Goal: Task Accomplishment & Management: Use online tool/utility

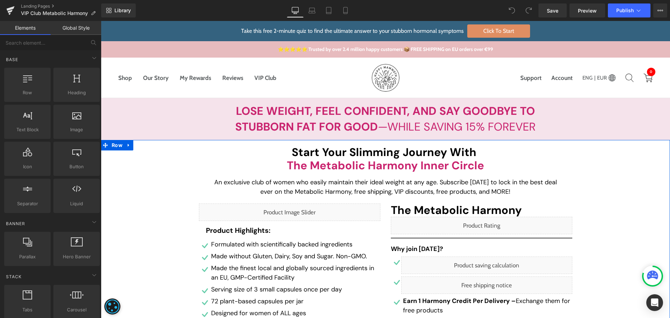
click at [174, 200] on div "Start Your Slimming Journey with the Metabolic Harmony inner circle Heading An …" at bounding box center [385, 318] width 569 height 346
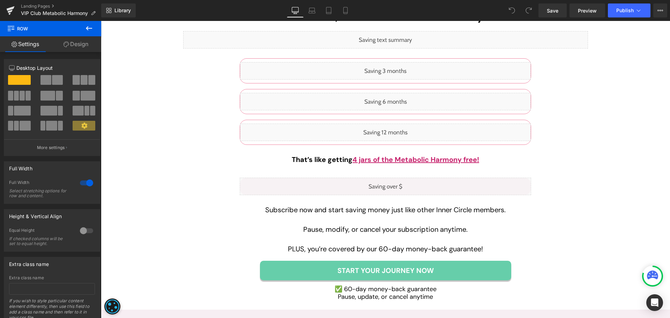
scroll to position [1915, 0]
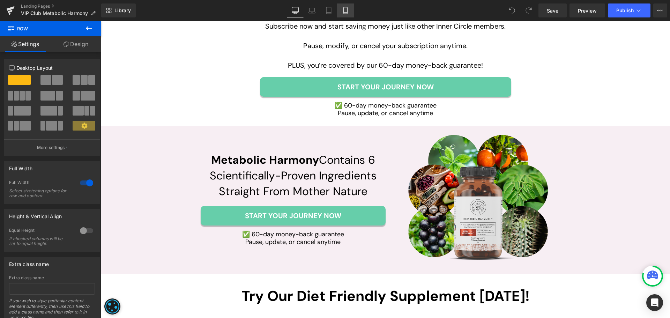
drag, startPoint x: 347, startPoint y: 9, endPoint x: 65, endPoint y: 181, distance: 330.6
click at [347, 9] on icon at bounding box center [345, 10] width 7 height 7
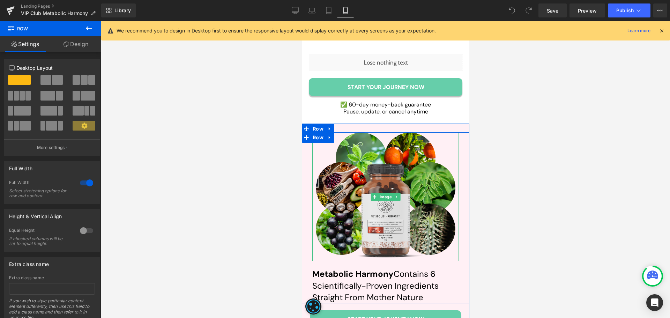
scroll to position [2755, 0]
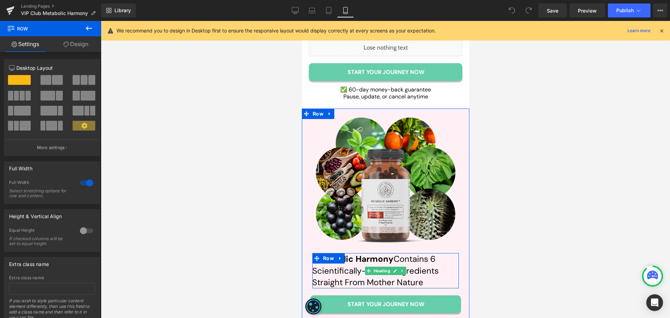
click at [394, 253] on h2 "Metabolic Harmony Contains 6 Scientifically-Proven Ingredients Straight From Mo…" at bounding box center [385, 270] width 146 height 35
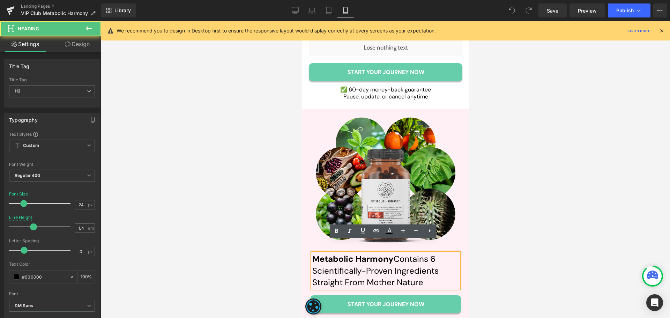
click at [392, 253] on h2 "Metabolic Harmony Contains 6 Scientifically-Proven Ingredients Straight From Mo…" at bounding box center [385, 270] width 146 height 35
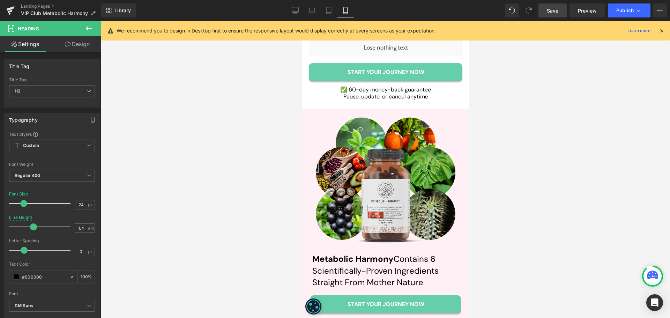
click at [555, 12] on span "Save" at bounding box center [553, 10] width 12 height 7
click at [296, 8] on icon at bounding box center [295, 10] width 7 height 7
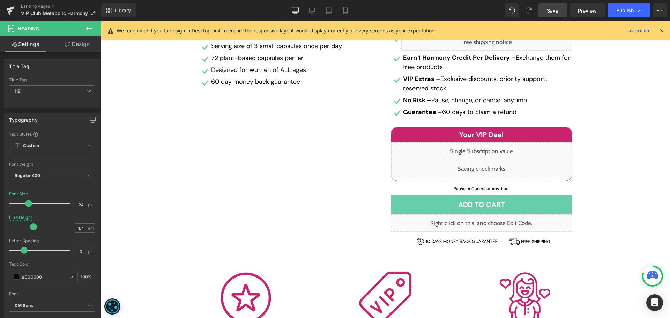
scroll to position [244, 0]
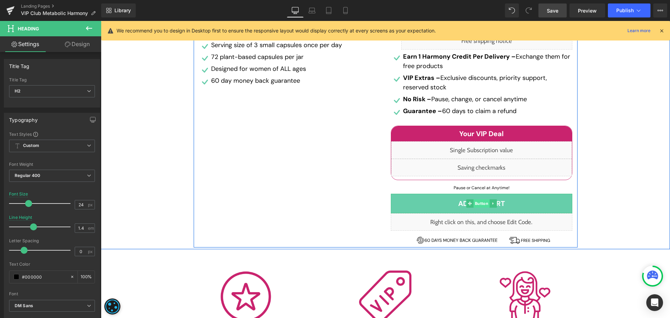
click at [478, 203] on span "Button" at bounding box center [481, 203] width 16 height 8
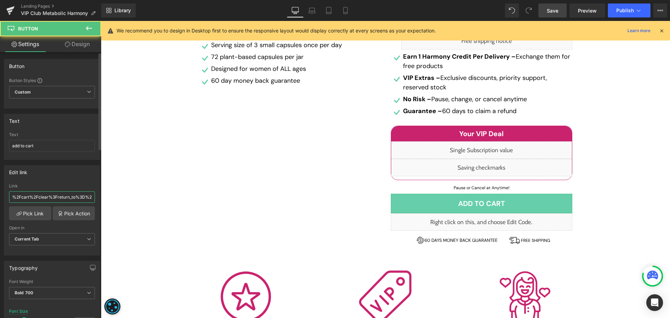
click at [36, 197] on input "%2Fcart%2Fclear%3Freturn_to%3D%2Fcart%2Fadd%3Fitems%5B%5D%5Bid%5D%3D85065224685…" at bounding box center [52, 197] width 86 height 12
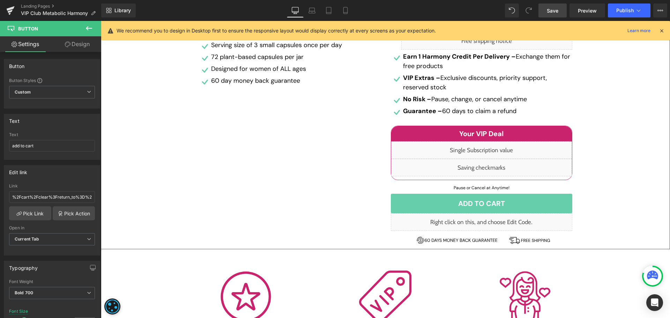
click at [165, 177] on div "Start Your Slimming Journey with the Metabolic Harmony inner circle Heading An …" at bounding box center [385, 74] width 569 height 346
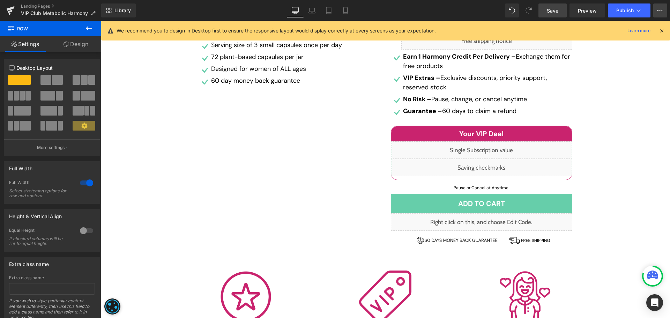
click at [660, 10] on icon at bounding box center [660, 10] width 2 height 1
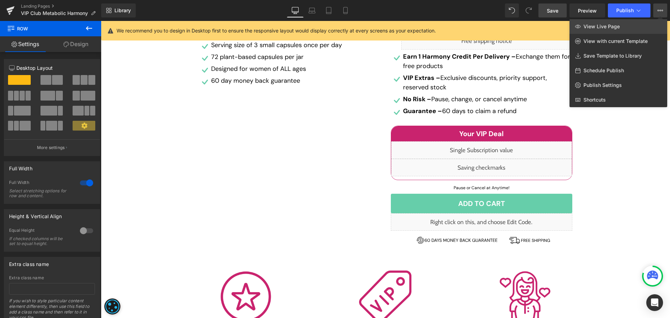
click at [646, 19] on link "View Live Page" at bounding box center [618, 26] width 98 height 15
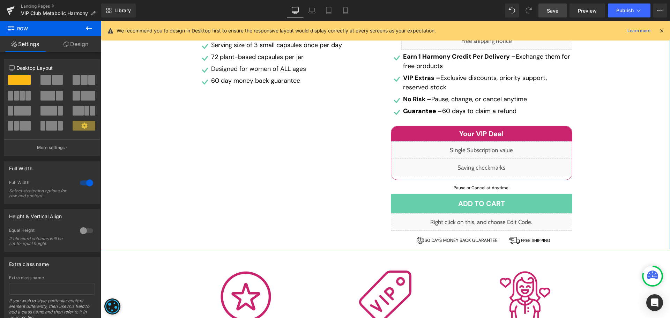
click at [655, 100] on div "Start Your Slimming Journey with the Metabolic Harmony inner circle Heading An …" at bounding box center [385, 74] width 569 height 346
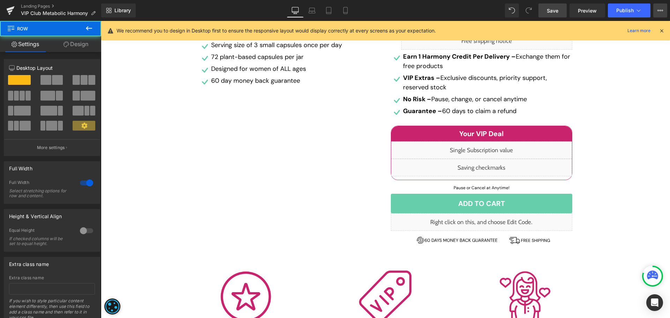
click at [659, 8] on icon at bounding box center [660, 11] width 6 height 6
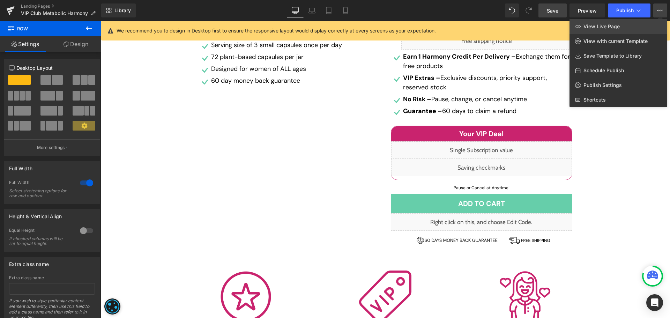
click at [633, 26] on link "View Live Page" at bounding box center [618, 26] width 98 height 15
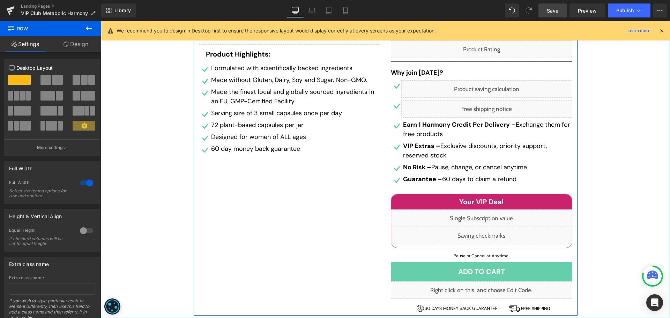
scroll to position [174, 0]
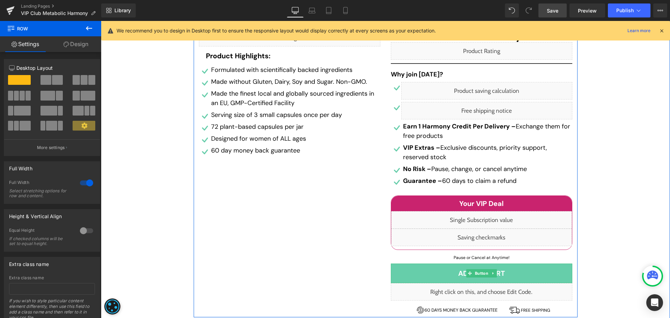
drag, startPoint x: 481, startPoint y: 273, endPoint x: 298, endPoint y: 228, distance: 188.1
click at [481, 273] on span "Button" at bounding box center [481, 273] width 16 height 8
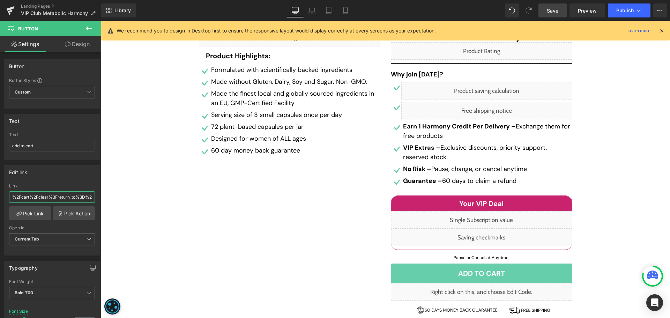
drag, startPoint x: 25, startPoint y: 196, endPoint x: -21, endPoint y: 195, distance: 46.0
click at [0, 195] on html "Button You are previewing how the will restyle your page. You can not edit Elem…" at bounding box center [335, 159] width 670 height 318
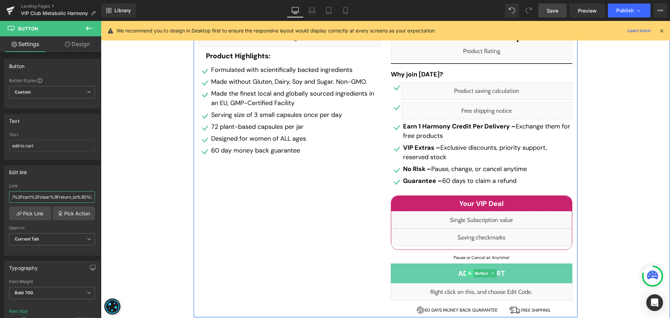
drag, startPoint x: 477, startPoint y: 273, endPoint x: 467, endPoint y: 272, distance: 10.2
click at [477, 273] on span "Button" at bounding box center [481, 273] width 16 height 8
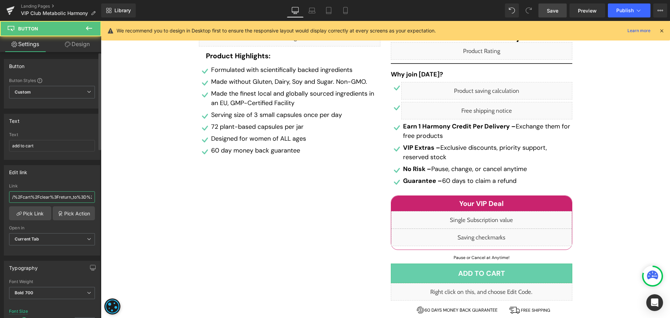
click at [45, 197] on input "/%2Fcart%2Fclear%3Freturn_to%3D%2Fcart%2Fadd%3Fitems%5B%5D%5Bid%5D%3D8506522468…" at bounding box center [52, 197] width 86 height 12
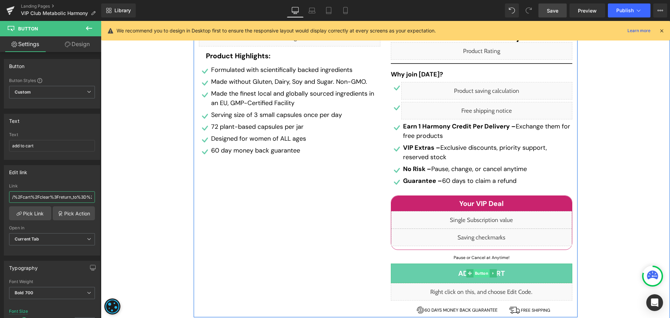
click at [482, 273] on span "Button" at bounding box center [481, 273] width 16 height 8
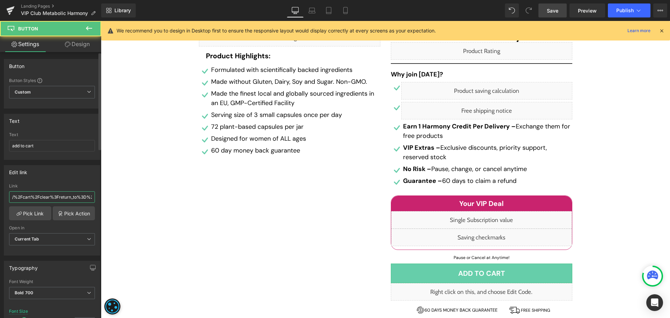
click at [46, 197] on input "/%2Fcart%2Fclear%3Freturn_to%3D%2Fcart%2Fadd%3Fitems%5B%5D%5Bid%5D%3D8506522468…" at bounding box center [52, 197] width 86 height 12
click at [51, 197] on input "/%2Fcart%2Fclear%3Freturn_to%3D%2Fcart%2Fadd%3Fitems%5B%5D%5Bid%5D%3D8506522468…" at bounding box center [52, 197] width 86 height 12
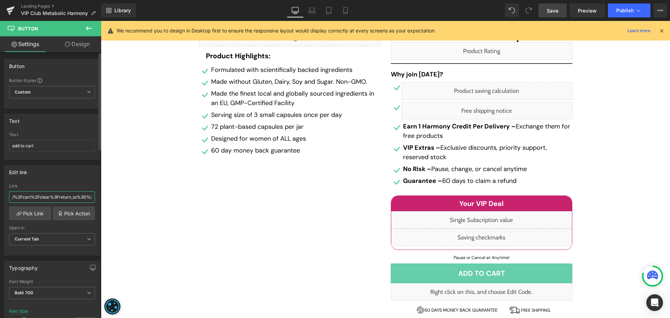
click at [51, 197] on input "/%2Fcart%2Fclear%3Freturn_to%3D%2Fcart%2Fadd%3Fitems%5B%5D%5Bid%5D%3D8506522468…" at bounding box center [52, 197] width 86 height 12
paste input "cart/clear?return_to="
type input "/cart/clear?return_to=%2Fcart%2Fadd%3Fitems%5B%5D%5Bid%5D%3D8506522468523%26ite…"
click at [562, 10] on link "Save" at bounding box center [552, 10] width 28 height 14
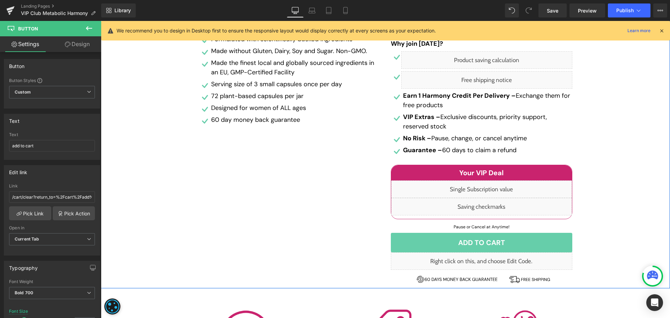
scroll to position [209, 0]
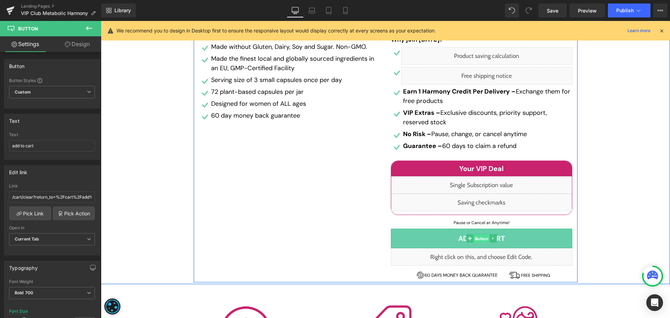
click at [476, 238] on span "Button" at bounding box center [481, 238] width 16 height 8
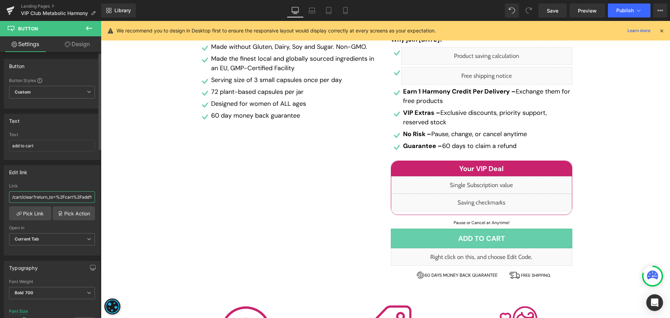
click at [44, 193] on input "/cart/clear?return_to=%2Fcart%2Fadd%3Fitems%5B%5D%5Bid%5D%3D8506522468523%26ite…" at bounding box center [52, 197] width 86 height 12
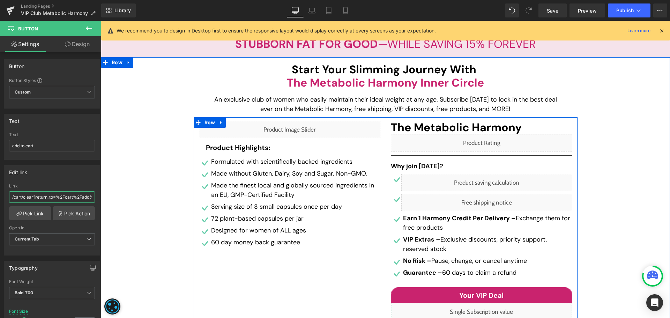
scroll to position [70, 0]
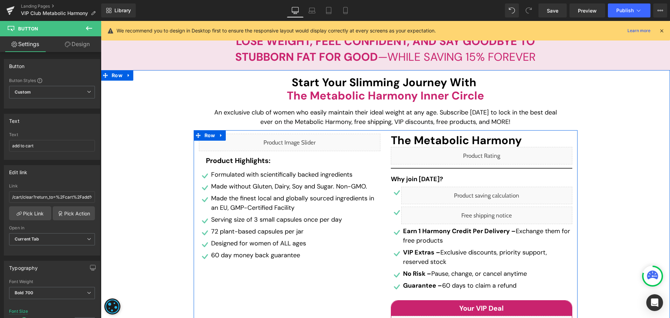
click at [271, 139] on div "Liquid" at bounding box center [289, 142] width 181 height 17
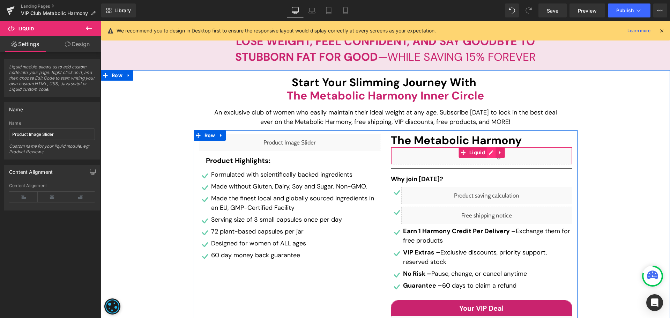
click at [488, 153] on div "Liquid" at bounding box center [481, 155] width 181 height 17
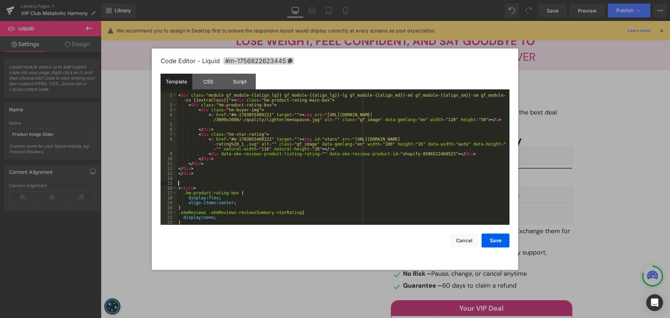
click at [375, 181] on div "< div class = "module gf_module-{{align_lg}} gf_module-{{align_lg}}-lg gf_modul…" at bounding box center [342, 166] width 330 height 146
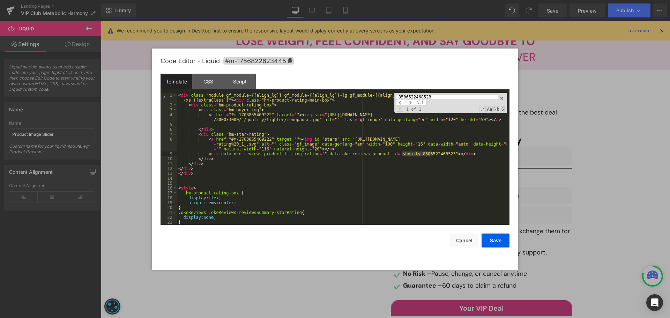
type input "8506522468523"
click at [460, 241] on button "Cancel" at bounding box center [464, 240] width 28 height 14
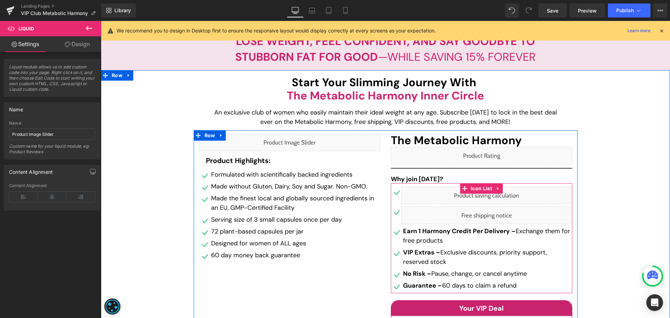
click at [491, 196] on link at bounding box center [494, 192] width 7 height 8
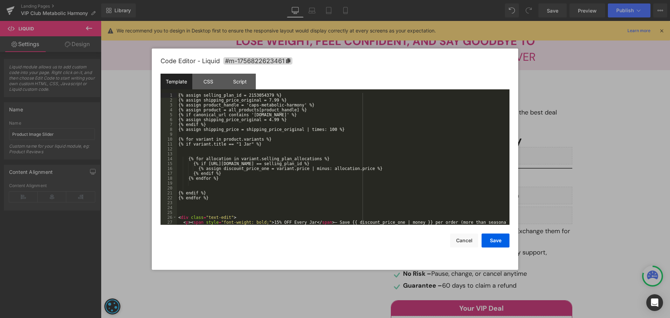
click at [349, 151] on div "{% assign selling_plan_id = 2153054379 %} {% assign shipping_price_original = 7…" at bounding box center [342, 166] width 330 height 146
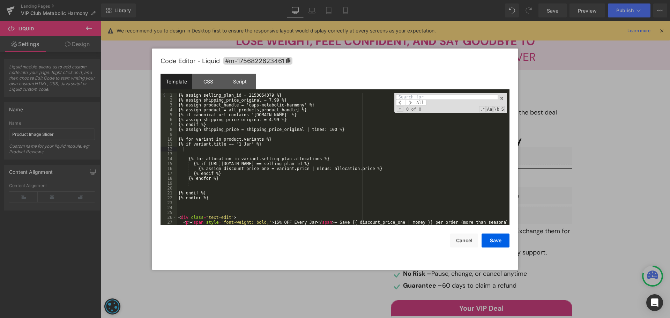
type input "2153054379"
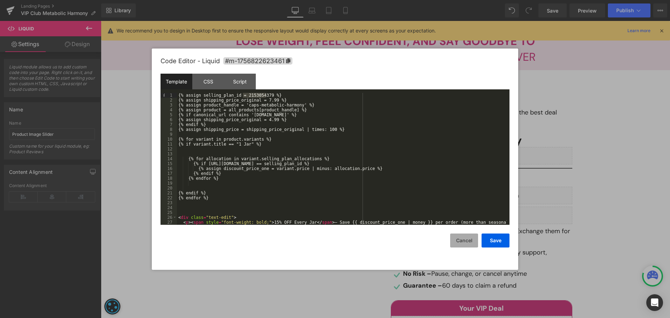
click at [461, 238] on button "Cancel" at bounding box center [464, 240] width 28 height 14
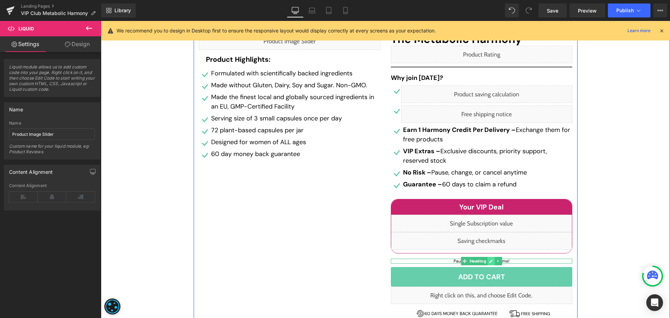
scroll to position [174, 0]
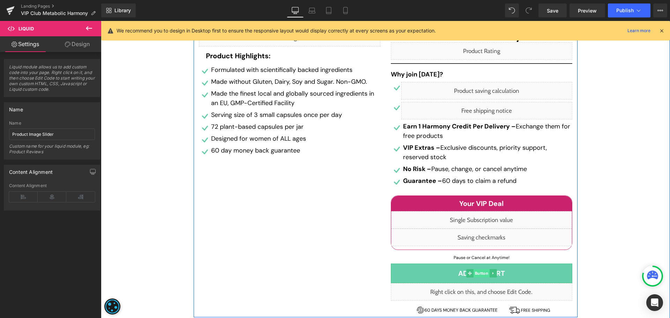
click at [480, 271] on span "Button" at bounding box center [481, 273] width 16 height 8
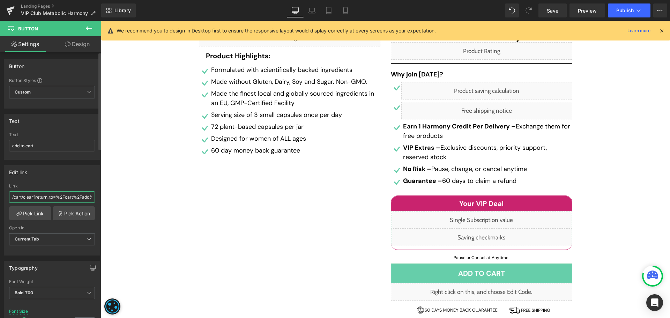
click at [50, 195] on input "/cart/clear?return_to=%2Fcart%2Fadd%3Fitems%5B%5D%5Bid%5D%3D8506522468523%26ite…" at bounding box center [52, 197] width 86 height 12
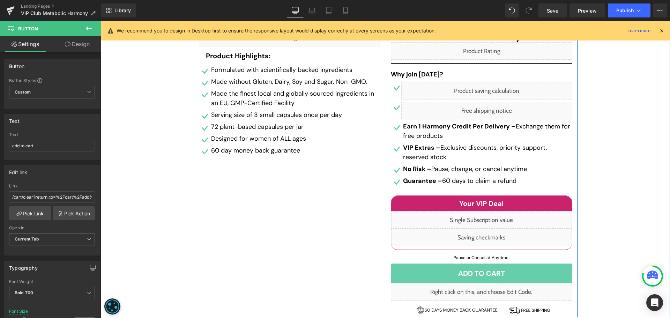
click at [290, 218] on div "Liquid Product Highlights: Heading Icon Formulated with scientifically backed i…" at bounding box center [290, 173] width 192 height 288
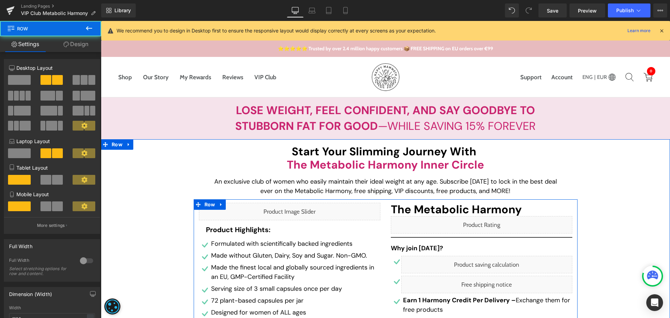
scroll to position [0, 0]
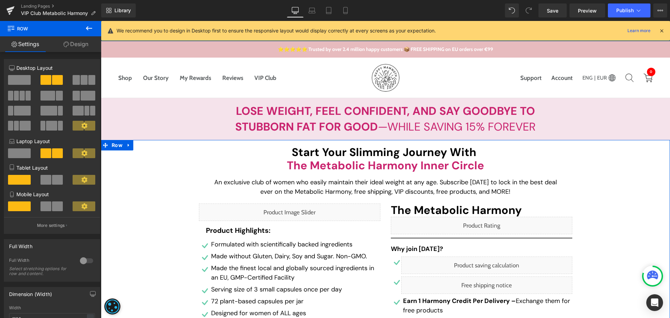
click at [299, 214] on div "Liquid" at bounding box center [289, 211] width 181 height 17
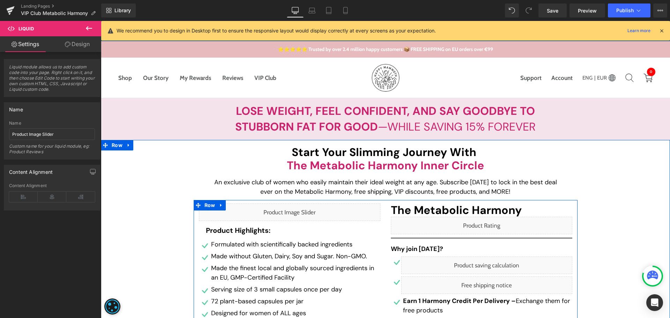
click at [490, 223] on div "Liquid" at bounding box center [481, 225] width 181 height 17
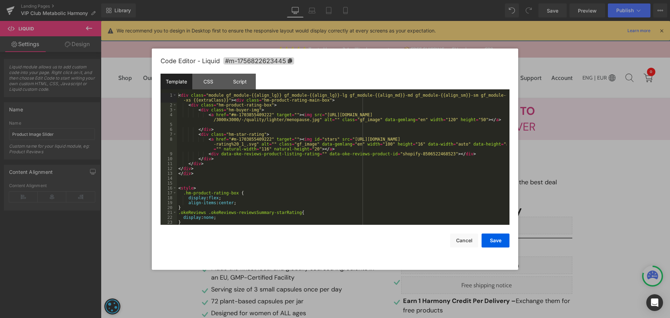
click at [417, 188] on div "< div class = "module gf_module-{{align_lg}} gf_module-{{align_lg}}-lg gf_modul…" at bounding box center [342, 166] width 330 height 146
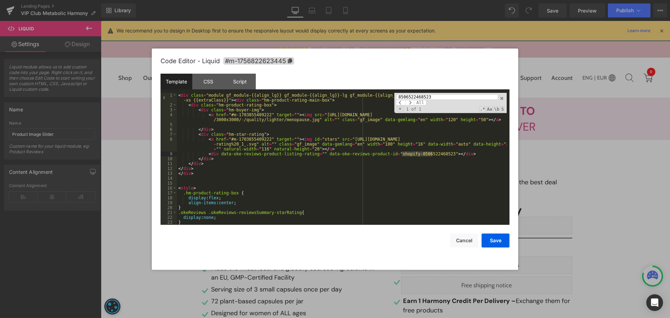
type input "8506522468523"
click at [465, 242] on button "Cancel" at bounding box center [464, 240] width 28 height 14
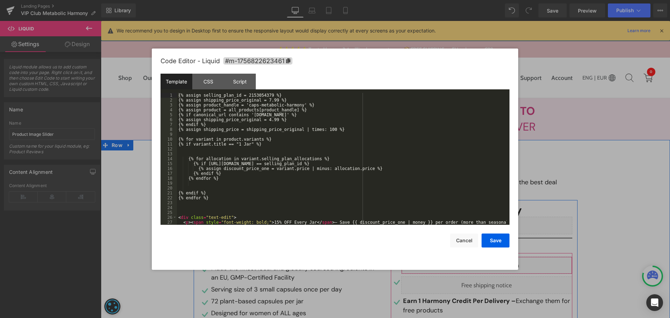
click at [494, 264] on div "Liquid" at bounding box center [486, 264] width 171 height 17
click at [387, 181] on div "{% assign selling_plan_id = 2153054379 %} {% assign shipping_price_original = 7…" at bounding box center [342, 166] width 330 height 146
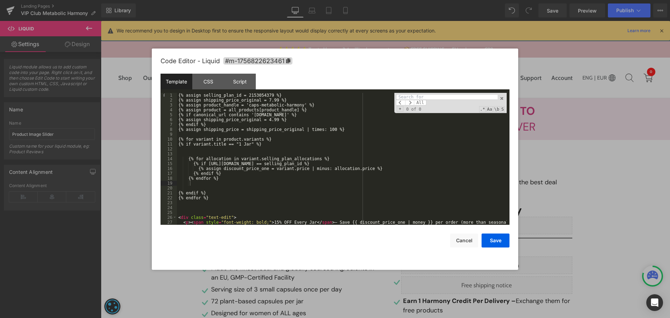
type input "2153054379"
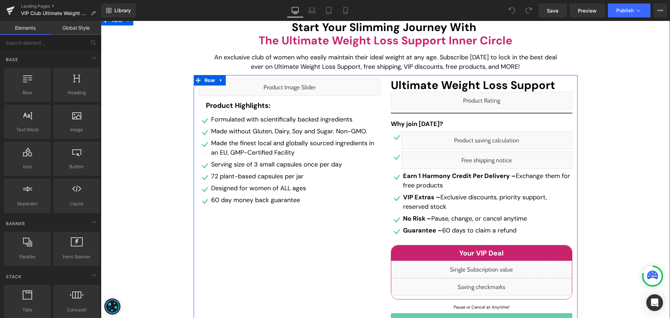
scroll to position [140, 0]
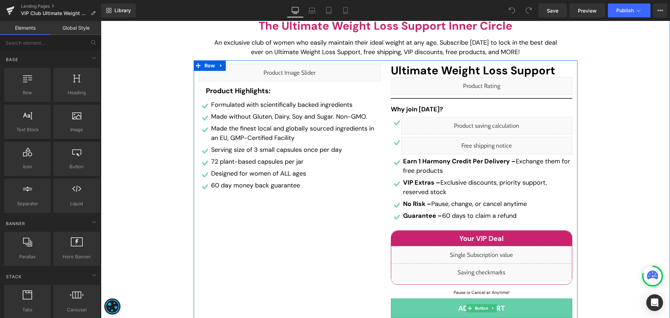
drag, startPoint x: 476, startPoint y: 310, endPoint x: 166, endPoint y: 257, distance: 314.2
click at [476, 310] on span "Button" at bounding box center [481, 308] width 16 height 8
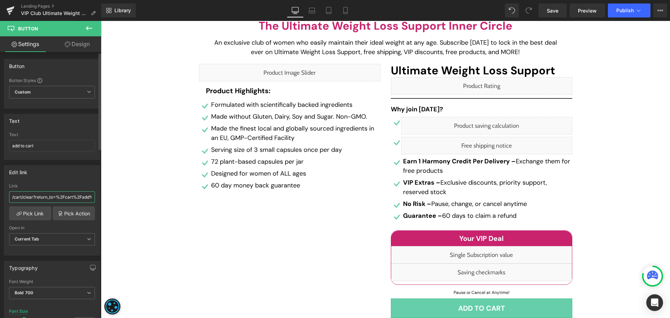
click at [47, 200] on input "/cart/clear?return_to=%2Fcart%2Fadd%3Fitems%5B%5D%5Bid%5D%3D45515477254315%26it…" at bounding box center [52, 197] width 86 height 12
click at [53, 199] on input "/cart/clear?return_to=%2Fcart%2Fadd%3Fitems%5B%5D%5Bid%5D%3D45515477254315%26it…" at bounding box center [52, 197] width 86 height 12
